Goal: Navigation & Orientation: Find specific page/section

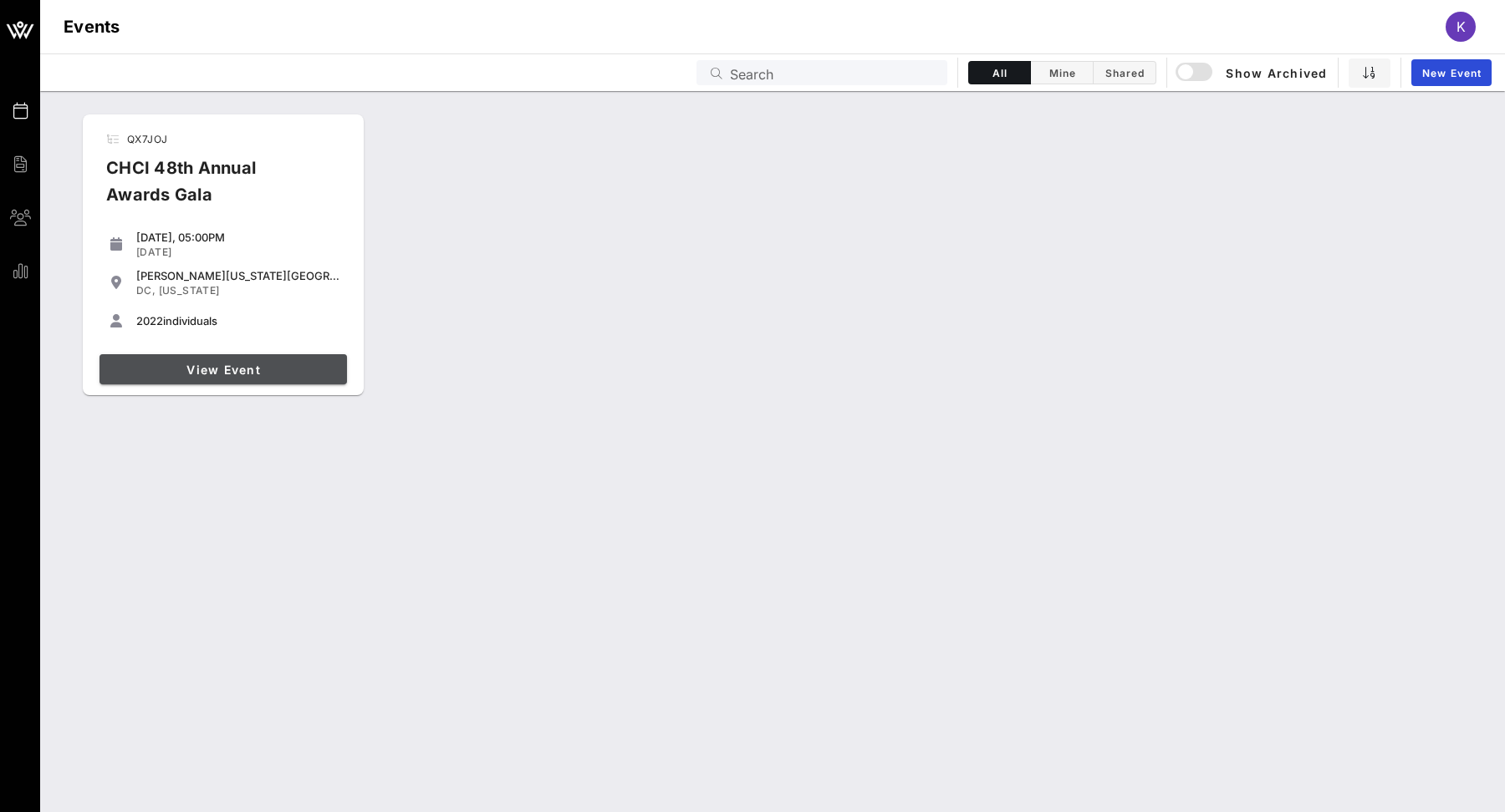
click at [220, 358] on link "View Event" at bounding box center [223, 369] width 247 height 30
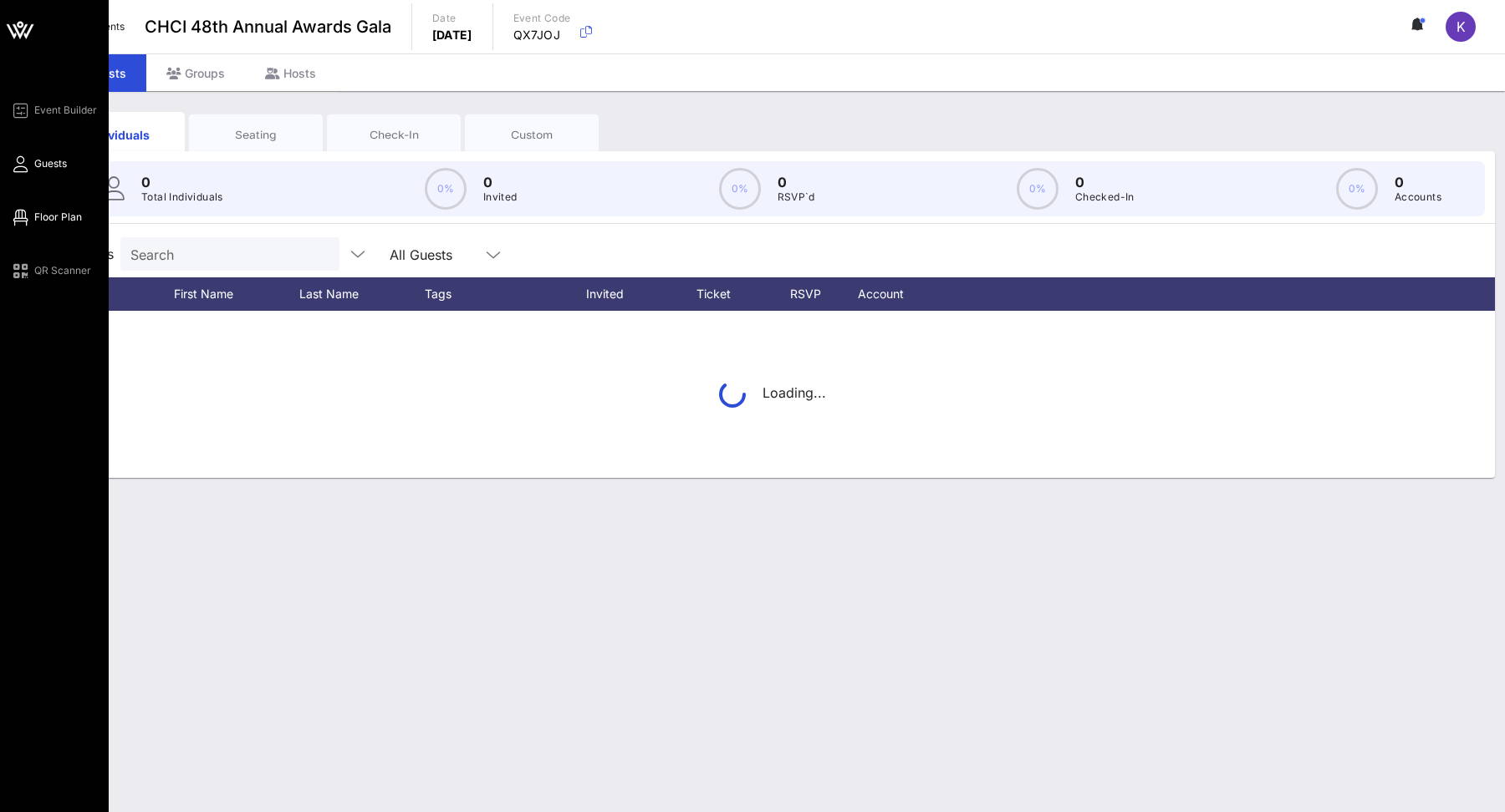
click at [31, 219] on link "Floor Plan" at bounding box center [46, 218] width 72 height 20
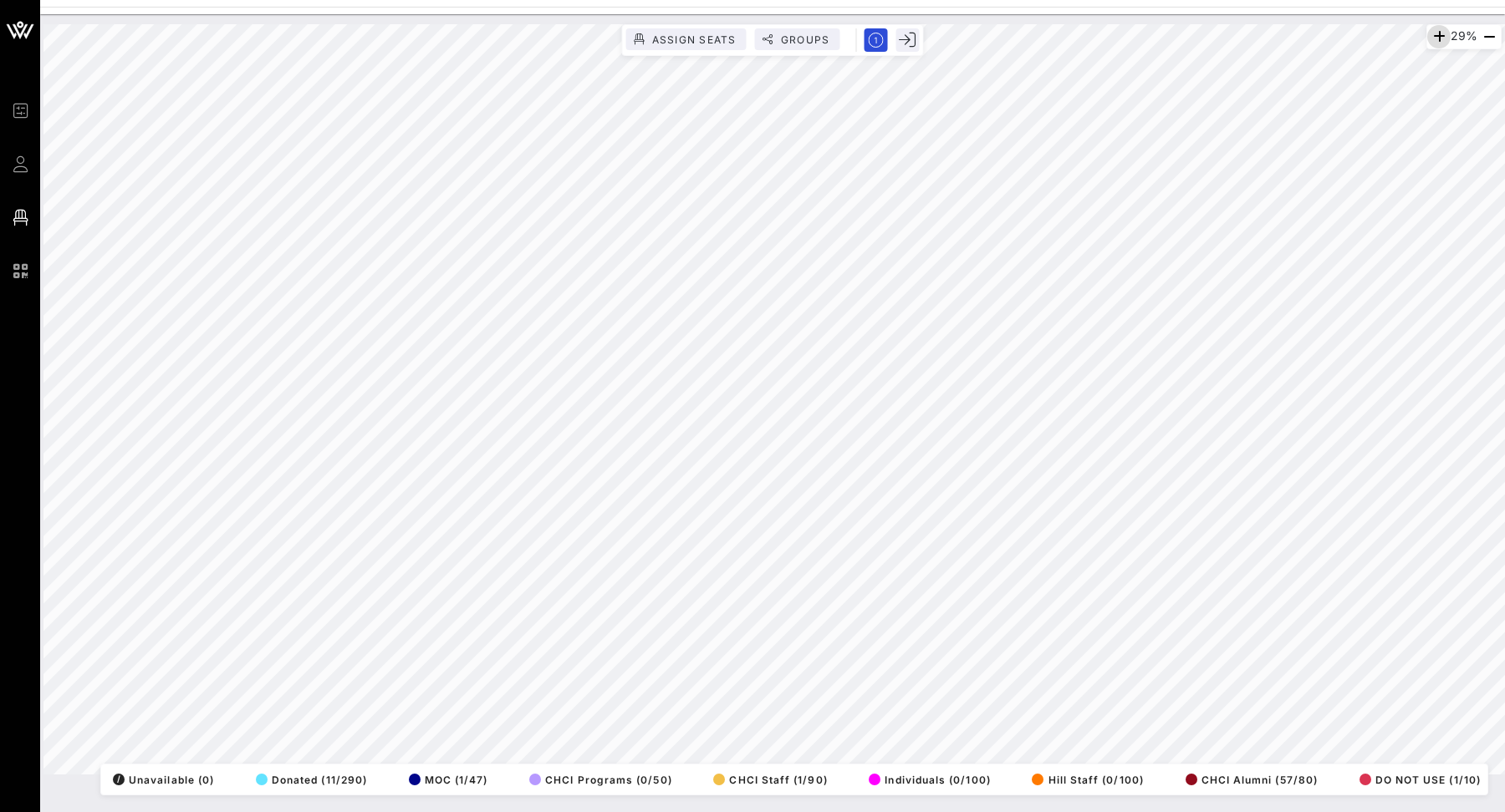
click at [1432, 32] on icon "button" at bounding box center [1438, 37] width 20 height 20
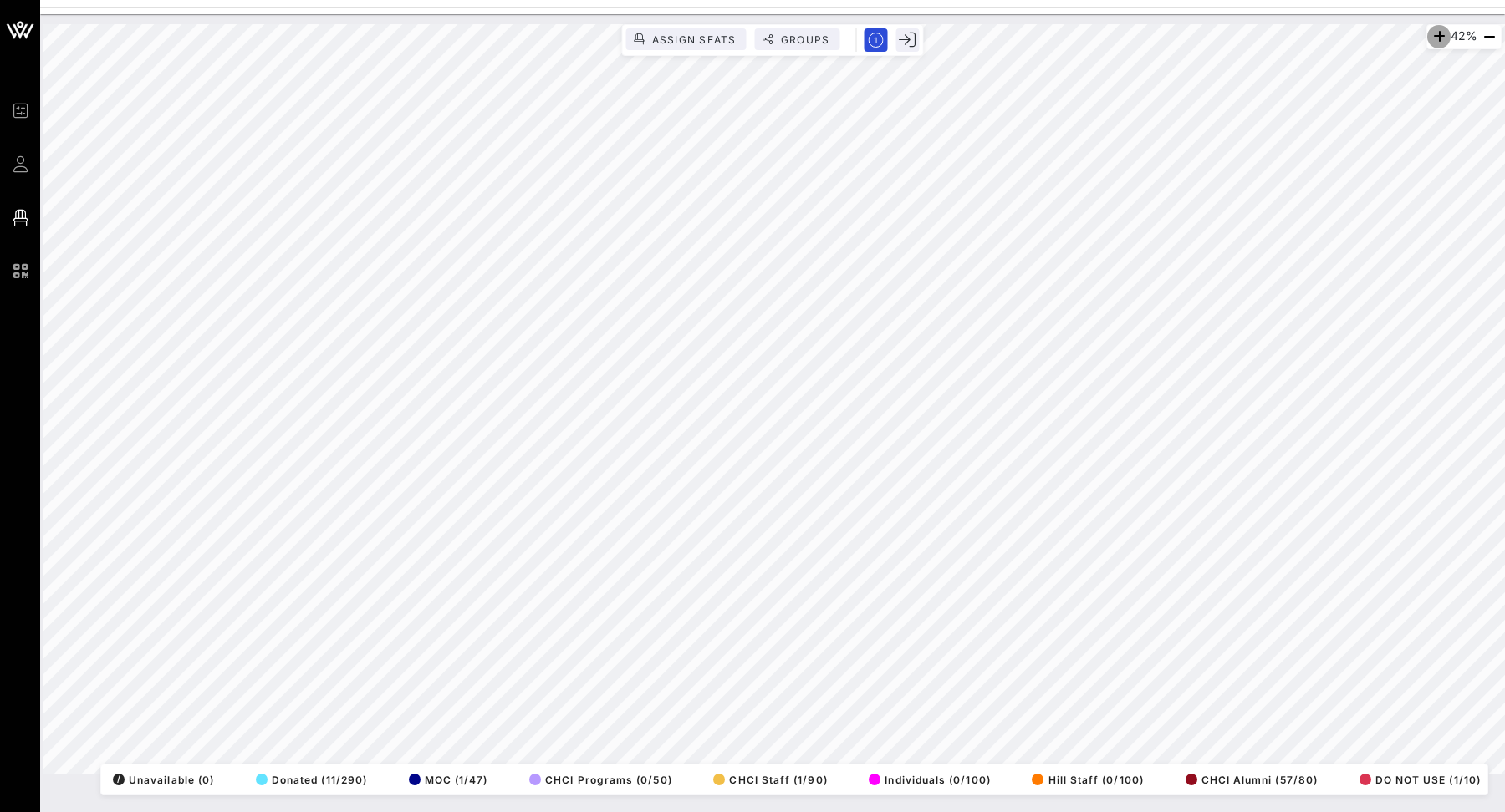
click at [1432, 32] on icon "button" at bounding box center [1438, 37] width 20 height 20
click at [1432, 32] on icon "button" at bounding box center [1442, 37] width 20 height 20
click at [1432, 32] on icon "button" at bounding box center [1438, 37] width 20 height 20
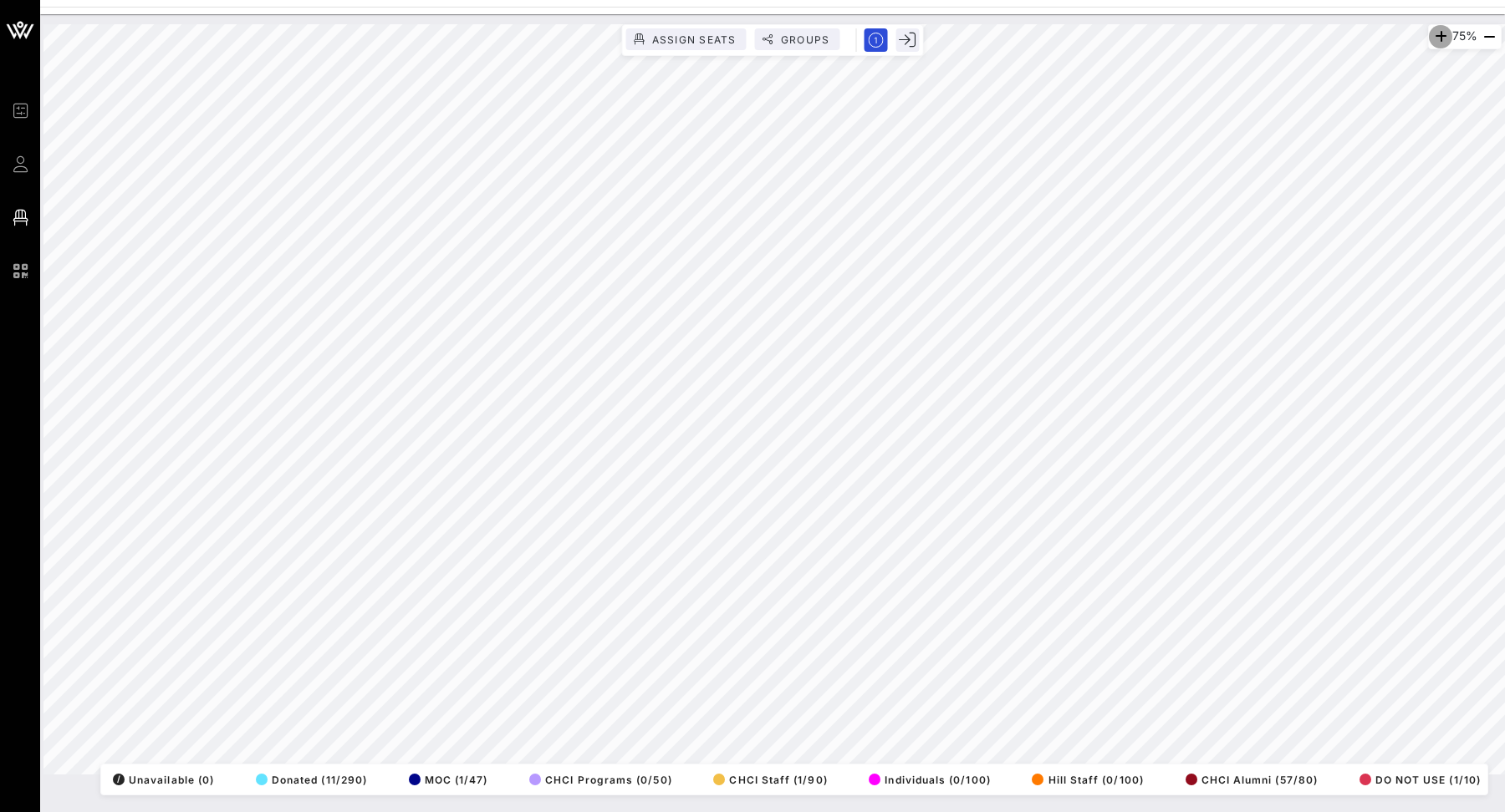
click at [1432, 32] on icon "button" at bounding box center [1440, 37] width 20 height 20
click at [1432, 32] on icon "button" at bounding box center [1441, 37] width 20 height 20
click at [1424, 30] on icon "button" at bounding box center [1434, 37] width 20 height 20
click at [1427, 30] on icon "button" at bounding box center [1437, 37] width 20 height 20
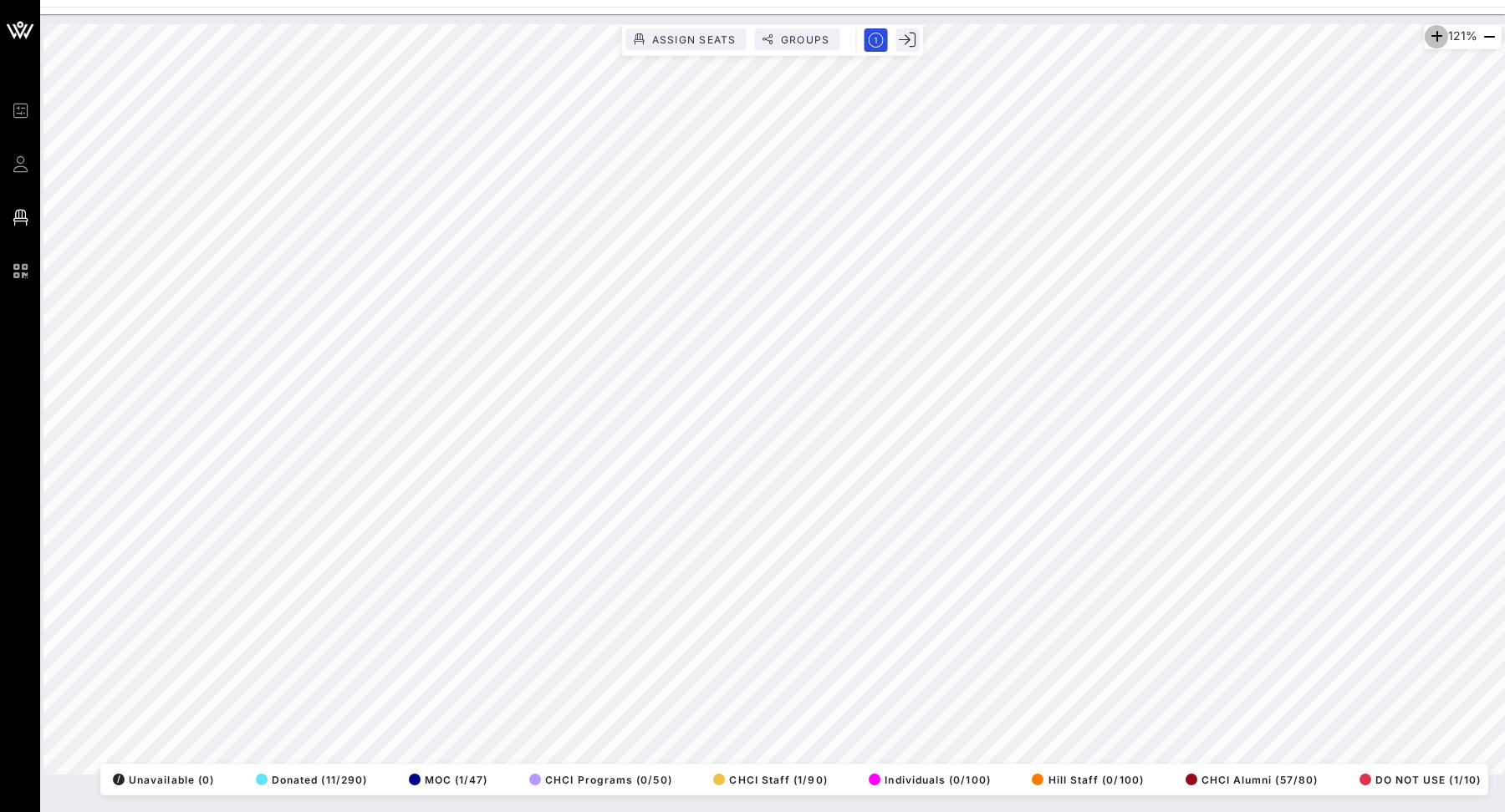
click at [1427, 29] on icon "button" at bounding box center [1437, 37] width 20 height 20
click at [1427, 29] on icon "button" at bounding box center [1434, 37] width 20 height 20
